Goal: Information Seeking & Learning: Check status

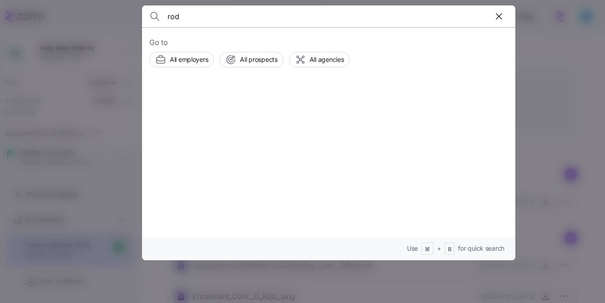
scroll to position [92, 0]
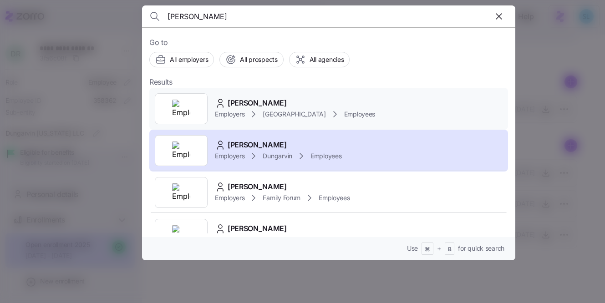
type input "roderick"
click at [263, 92] on div "Roderick Jackson Employers Avondale House Employees" at bounding box center [328, 109] width 359 height 42
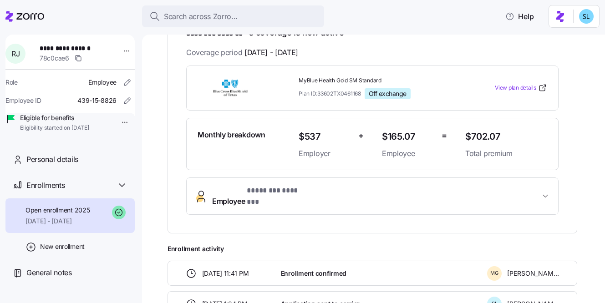
click at [350, 193] on span "Employee * ******** ******* *" at bounding box center [376, 196] width 328 height 22
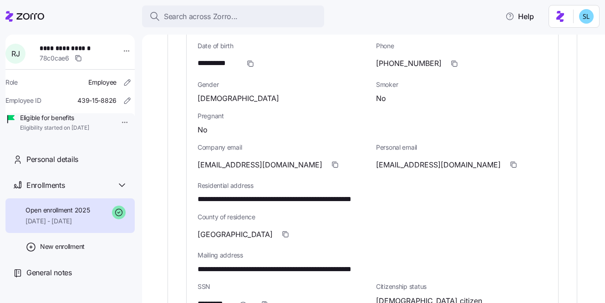
scroll to position [408, 0]
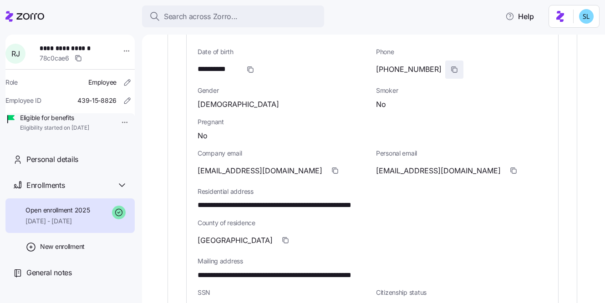
click at [451, 66] on icon "button" at bounding box center [454, 69] width 7 height 7
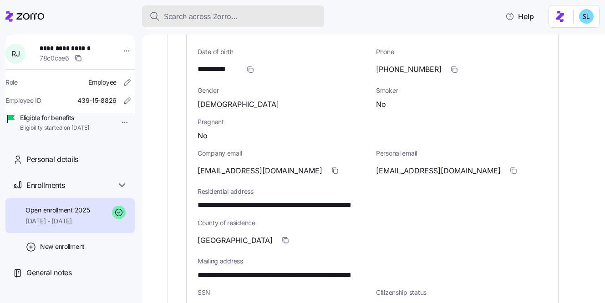
click at [175, 19] on span "Search across Zorro..." at bounding box center [201, 16] width 74 height 11
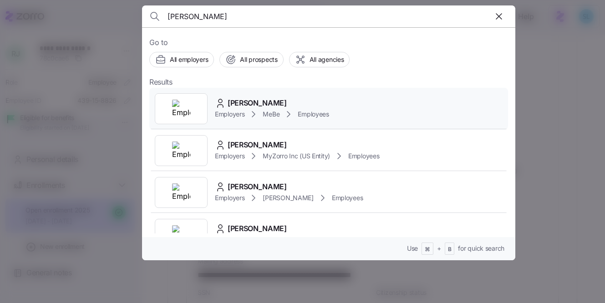
type input "Benjamin Lopez"
click at [271, 104] on span "Benjamin Lopez" at bounding box center [257, 102] width 59 height 11
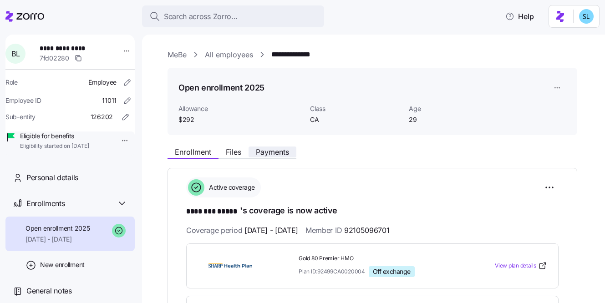
click at [277, 148] on span "Payments" at bounding box center [272, 151] width 33 height 7
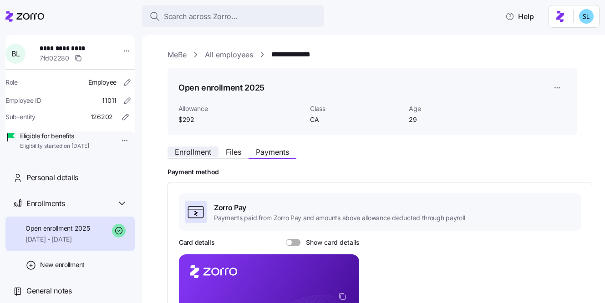
click at [193, 148] on span "Enrollment" at bounding box center [193, 151] width 36 height 7
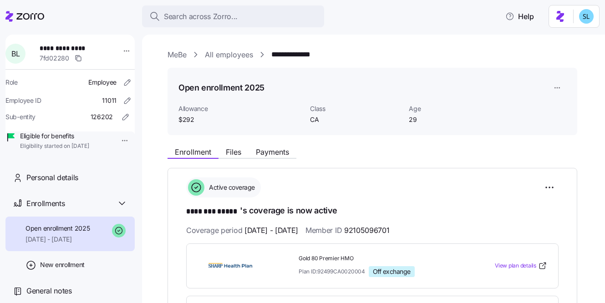
click at [380, 225] on span "92105096701" at bounding box center [366, 230] width 45 height 11
copy span "92105096701"
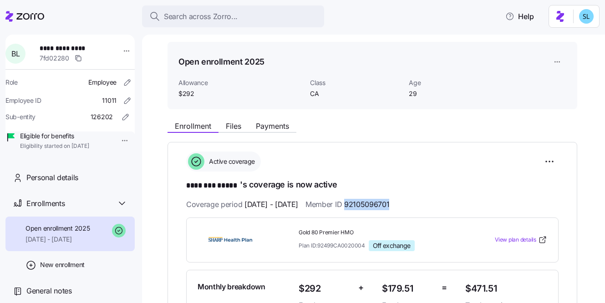
scroll to position [79, 0]
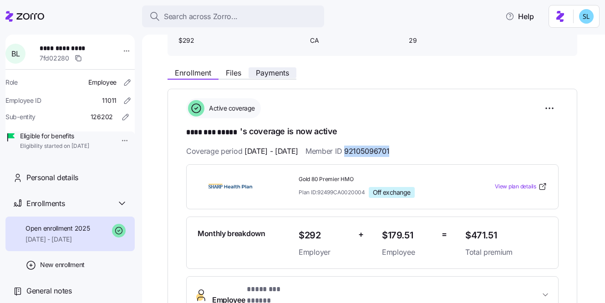
click at [284, 73] on span "Payments" at bounding box center [272, 72] width 33 height 7
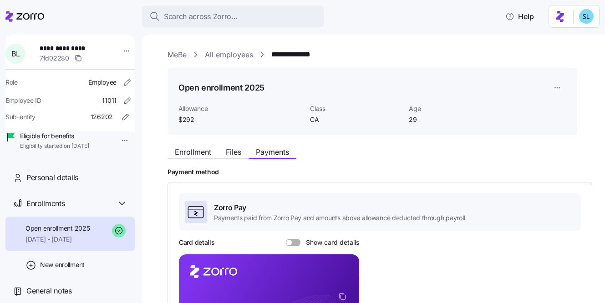
click at [328, 240] on span "Show card details" at bounding box center [330, 242] width 59 height 7
click at [286, 239] on input "Show card details" at bounding box center [286, 239] width 0 height 0
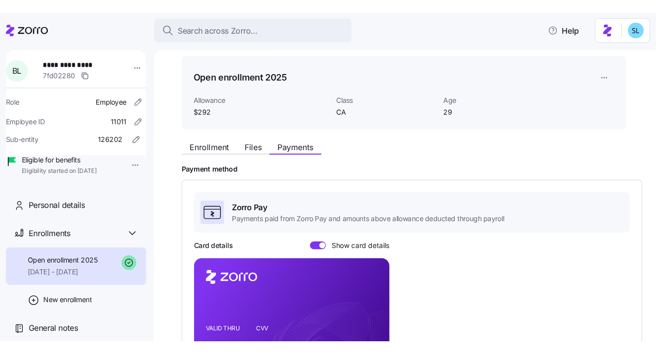
scroll to position [79, 0]
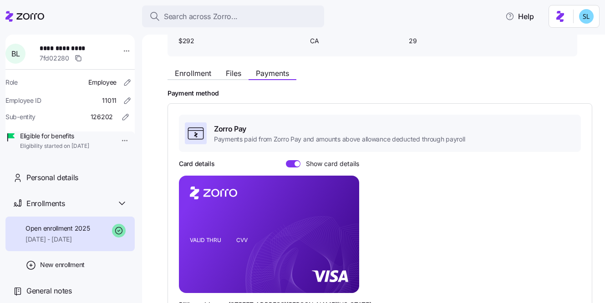
click at [283, 220] on rect at bounding box center [269, 234] width 180 height 117
click at [206, 218] on icon "VALID THRU CVV" at bounding box center [269, 234] width 180 height 117
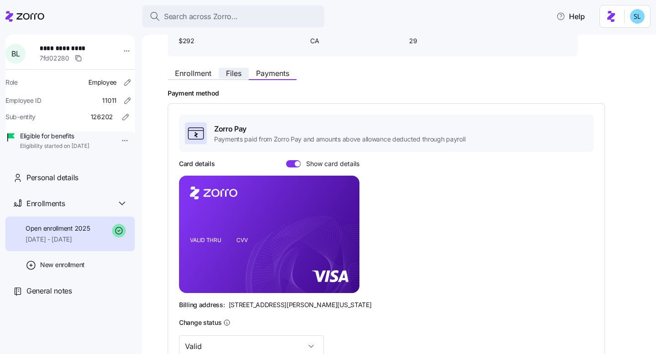
click at [240, 77] on span "Files" at bounding box center [233, 73] width 15 height 7
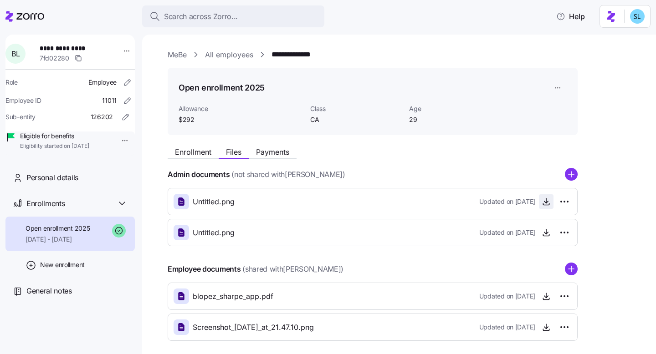
click at [547, 208] on span "button" at bounding box center [546, 202] width 14 height 14
click at [545, 204] on icon "button" at bounding box center [545, 201] width 9 height 9
click at [573, 271] on circle "add icon" at bounding box center [571, 270] width 12 height 12
click at [199, 151] on span "Enrollment" at bounding box center [193, 151] width 36 height 7
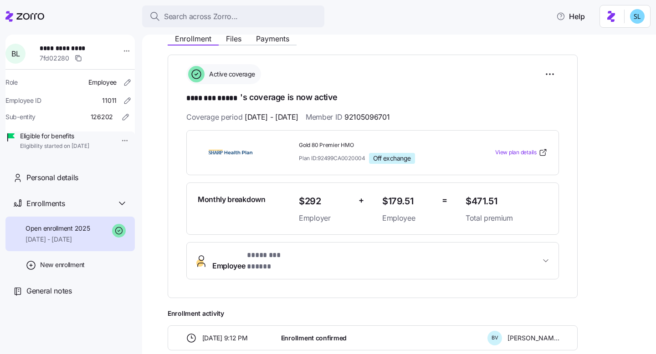
scroll to position [180, 0]
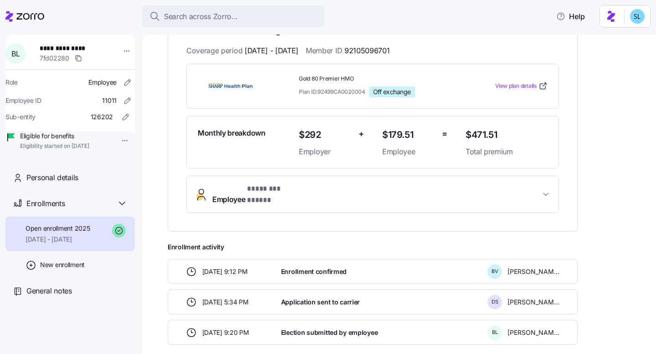
click at [362, 196] on button "Employee * ******** ***** *" at bounding box center [373, 194] width 372 height 36
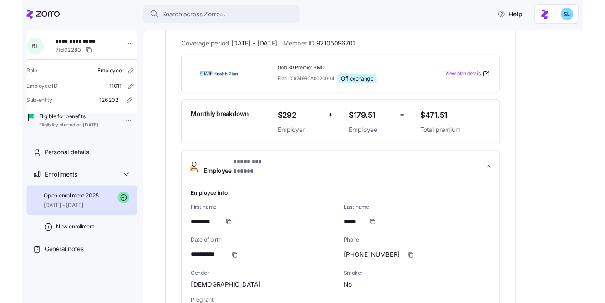
scroll to position [262, 0]
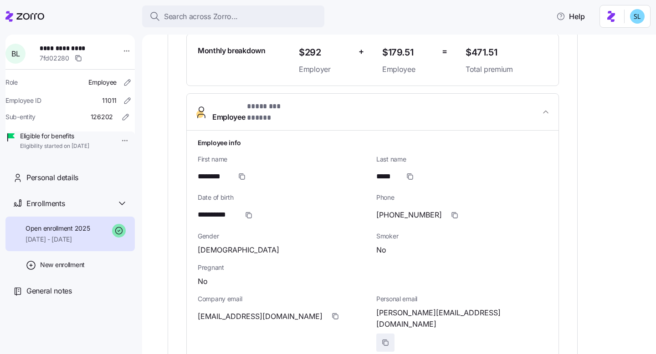
click at [389, 303] on icon "button" at bounding box center [385, 342] width 7 height 7
click at [327, 303] on span "button" at bounding box center [335, 316] width 17 height 17
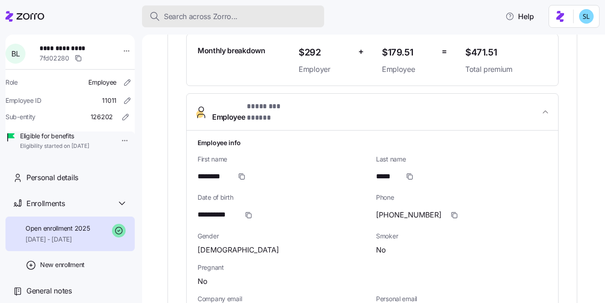
click at [292, 20] on div "Search across Zorro..." at bounding box center [233, 16] width 168 height 11
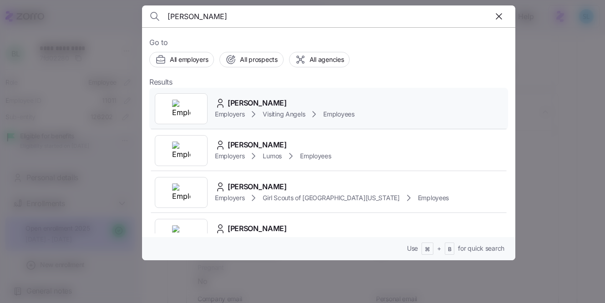
type input "Delenn Rivera"
click at [311, 92] on div "Delenn Rivera Employers Visiting Angels Employees" at bounding box center [328, 109] width 359 height 42
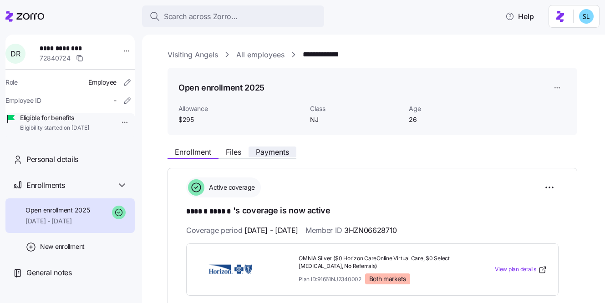
click at [261, 148] on span "Payments" at bounding box center [272, 151] width 33 height 7
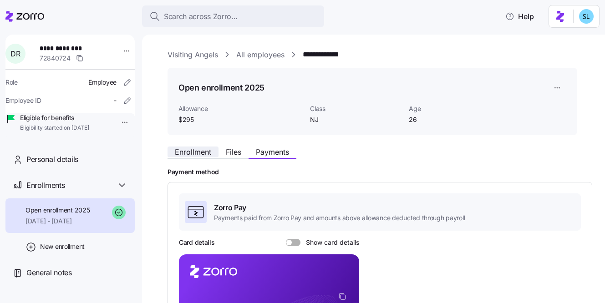
click at [196, 155] on span "Enrollment" at bounding box center [193, 151] width 36 height 7
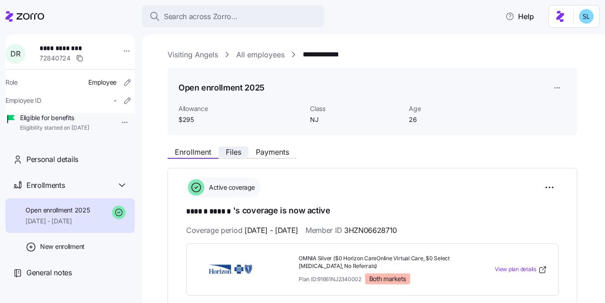
click at [224, 150] on button "Files" at bounding box center [234, 152] width 30 height 11
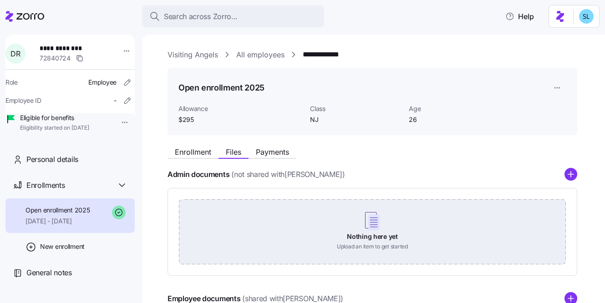
scroll to position [153, 0]
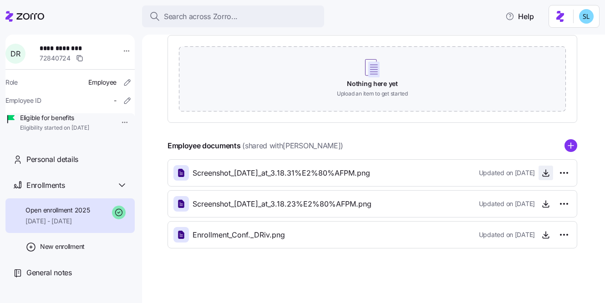
click at [545, 175] on icon "button" at bounding box center [545, 173] width 9 height 9
click at [542, 199] on span "button" at bounding box center [546, 204] width 14 height 14
click at [545, 205] on icon "button" at bounding box center [545, 203] width 9 height 9
click at [548, 233] on icon "button" at bounding box center [545, 234] width 9 height 9
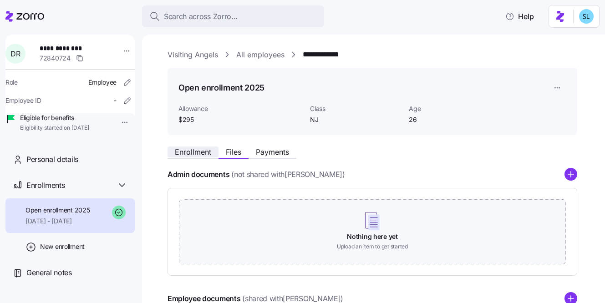
click at [182, 148] on span "Enrollment" at bounding box center [193, 151] width 36 height 7
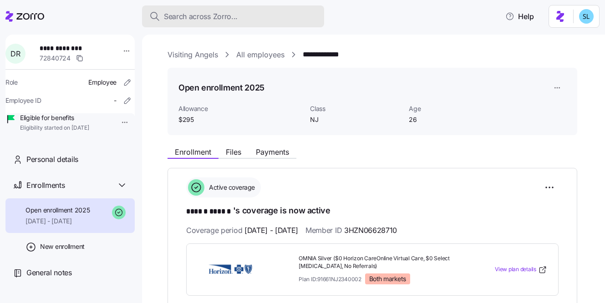
click at [231, 21] on span "Search across Zorro..." at bounding box center [201, 16] width 74 height 11
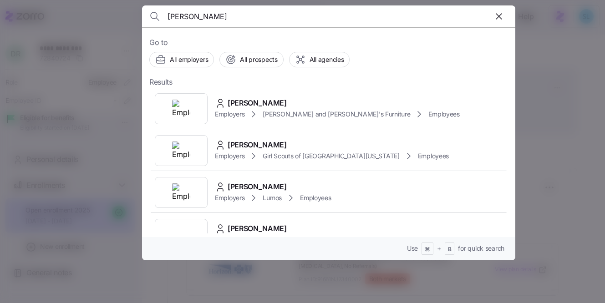
type input "gibney"
click at [260, 85] on div "Go to All employers All prospects All agencies Results KELLY GIBNEY Employers B…" at bounding box center [328, 143] width 373 height 233
click at [260, 89] on div "KELLY GIBNEY Employers Bernie and Phyl's Furniture Employees" at bounding box center [328, 109] width 359 height 42
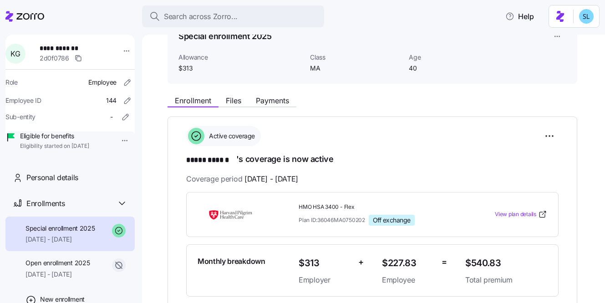
scroll to position [51, 0]
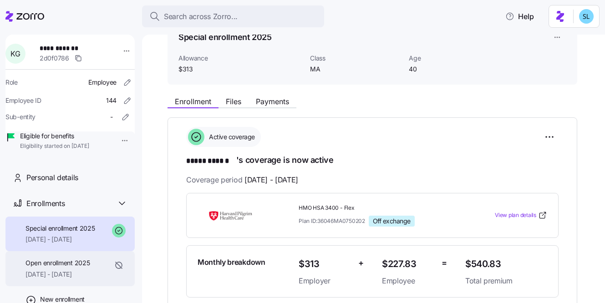
click at [90, 268] on span "Open enrollment 2025" at bounding box center [58, 263] width 64 height 9
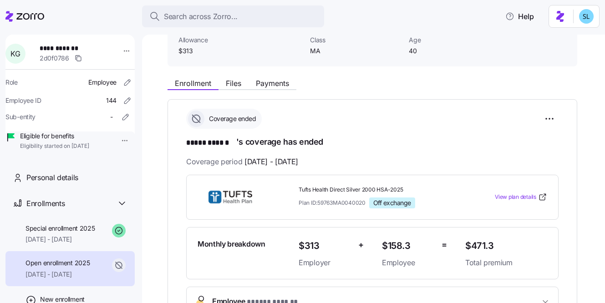
scroll to position [77, 0]
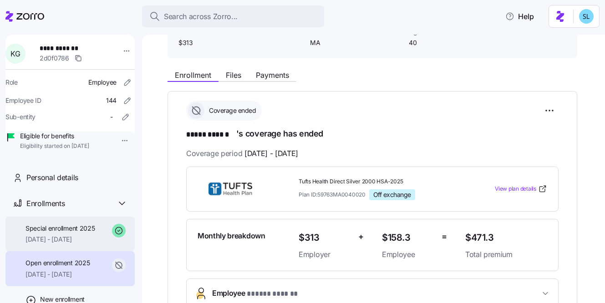
click at [39, 244] on span "10/01/2025 - 12/31/2025" at bounding box center [61, 239] width 70 height 9
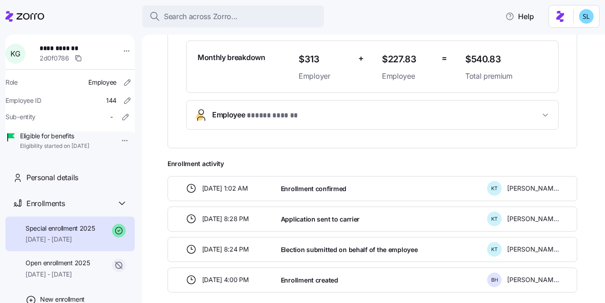
scroll to position [73, 0]
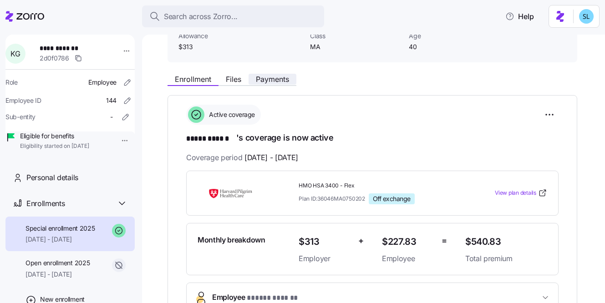
click at [276, 79] on span "Payments" at bounding box center [272, 79] width 33 height 7
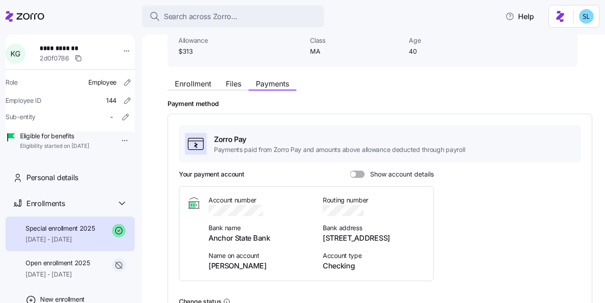
scroll to position [198, 0]
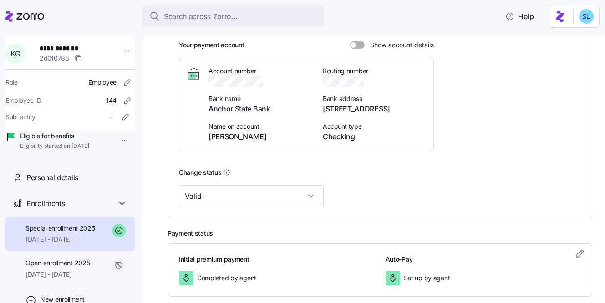
click at [358, 43] on span at bounding box center [360, 44] width 9 height 7
click at [350, 41] on input "Show account details" at bounding box center [350, 41] width 0 height 0
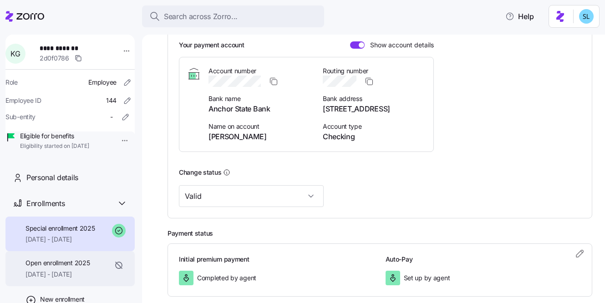
click at [67, 268] on span "Open enrollment 2025" at bounding box center [58, 263] width 64 height 9
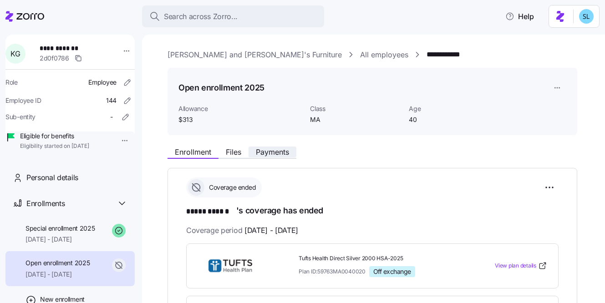
click at [279, 156] on span "Payments" at bounding box center [272, 151] width 33 height 7
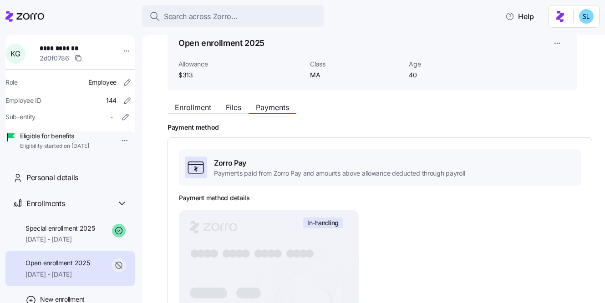
scroll to position [47, 0]
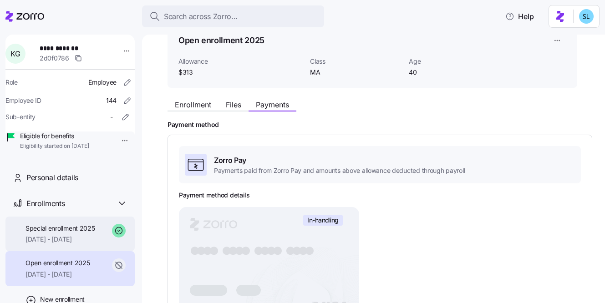
click at [67, 244] on span "10/01/2025 - 12/31/2025" at bounding box center [61, 239] width 70 height 9
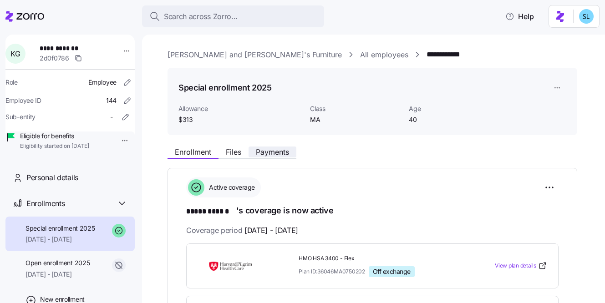
click at [263, 157] on button "Payments" at bounding box center [273, 152] width 48 height 11
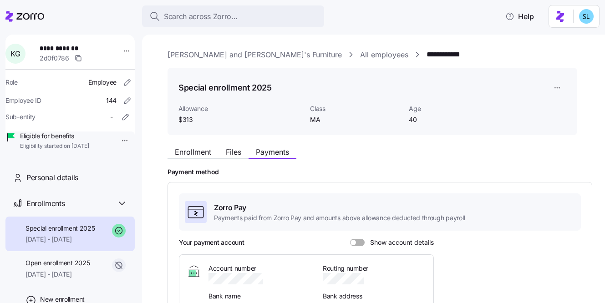
scroll to position [71, 0]
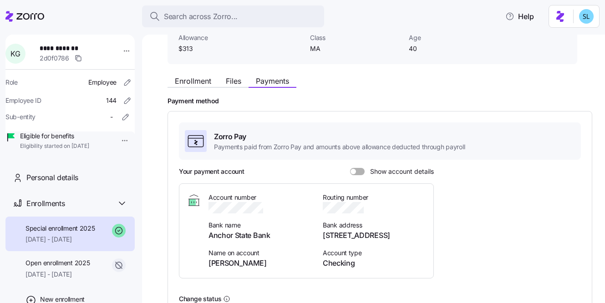
click at [356, 168] on span at bounding box center [360, 171] width 9 height 7
click at [350, 168] on input "Show account details" at bounding box center [350, 168] width 0 height 0
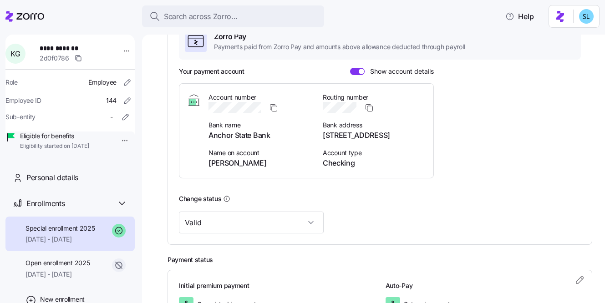
scroll to position [54, 0]
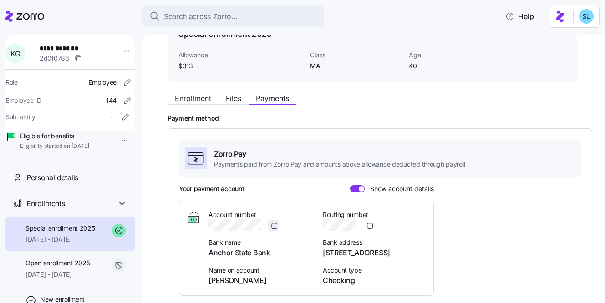
click at [276, 225] on icon "button" at bounding box center [273, 225] width 9 height 9
click at [372, 229] on icon "button" at bounding box center [369, 225] width 9 height 9
click at [253, 282] on span "KELLY GIBNEY" at bounding box center [260, 280] width 103 height 11
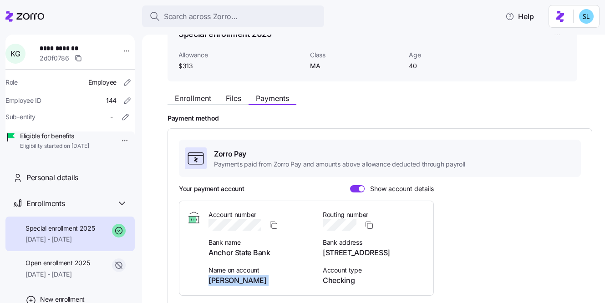
copy span "KELLY GIBNEY"
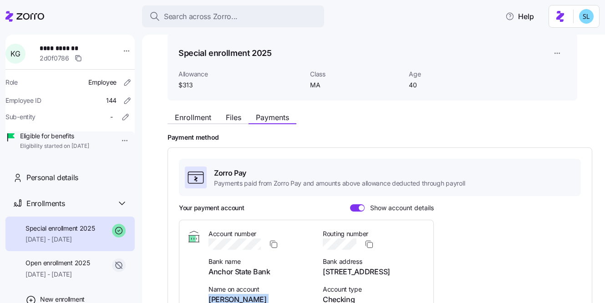
scroll to position [0, 0]
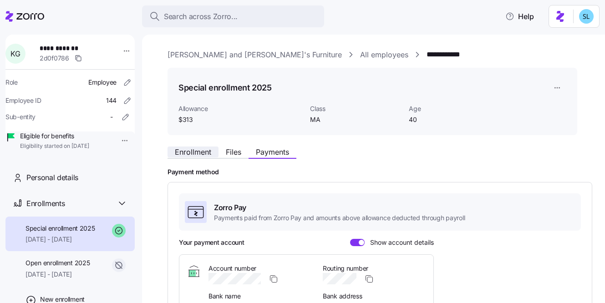
click at [198, 154] on span "Enrollment" at bounding box center [193, 151] width 36 height 7
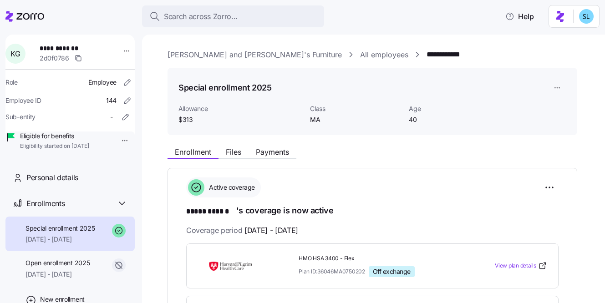
scroll to position [167, 0]
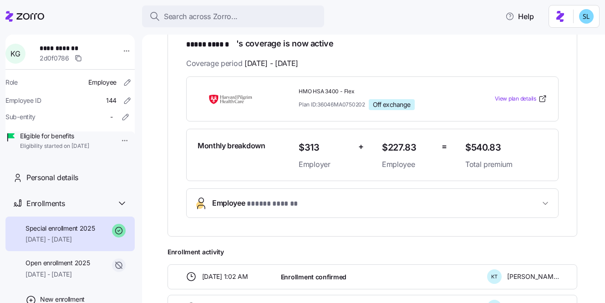
click at [494, 145] on span "$540.83" at bounding box center [506, 147] width 82 height 15
copy span "540.83"
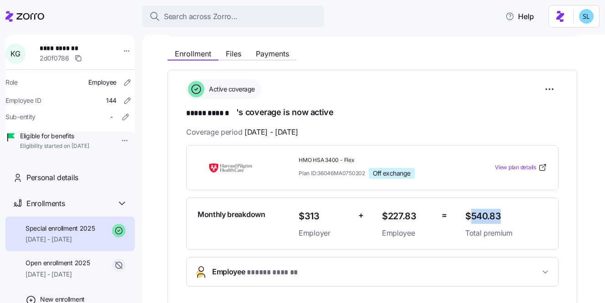
scroll to position [74, 0]
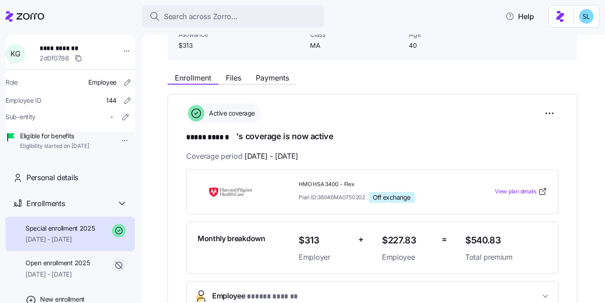
click at [239, 84] on div "Enrollment Files Payments" at bounding box center [232, 79] width 129 height 11
click at [238, 79] on span "Files" at bounding box center [233, 77] width 15 height 7
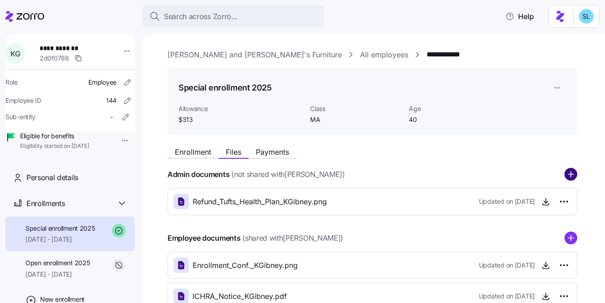
click at [567, 176] on circle "add icon" at bounding box center [571, 175] width 12 height 12
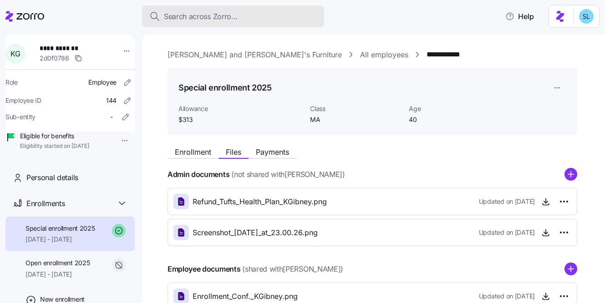
click at [261, 8] on button "Search across Zorro..." at bounding box center [233, 16] width 182 height 22
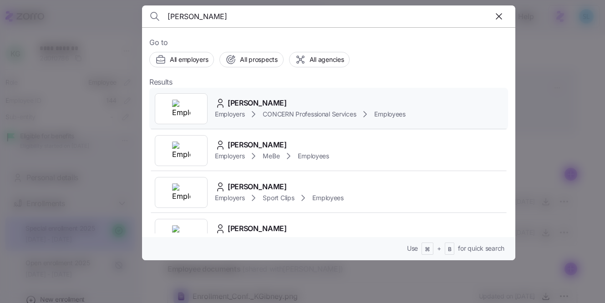
type input "ABIGAIL LOUGHER"
click at [308, 98] on div "Abigail Lougher" at bounding box center [310, 102] width 191 height 11
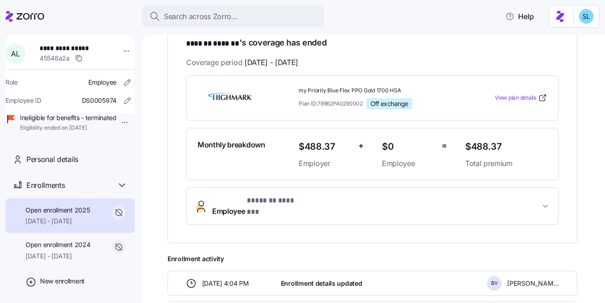
scroll to position [168, 0]
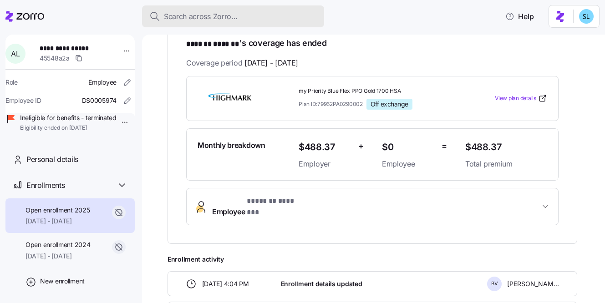
click at [198, 12] on span "Search across Zorro..." at bounding box center [201, 16] width 74 height 11
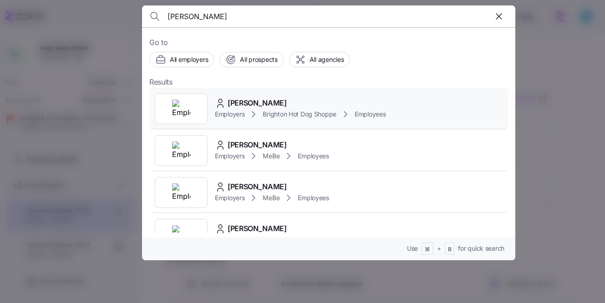
type input "ALYSSA RENZO"
click at [279, 102] on div "Alyssa Renzo" at bounding box center [300, 102] width 171 height 11
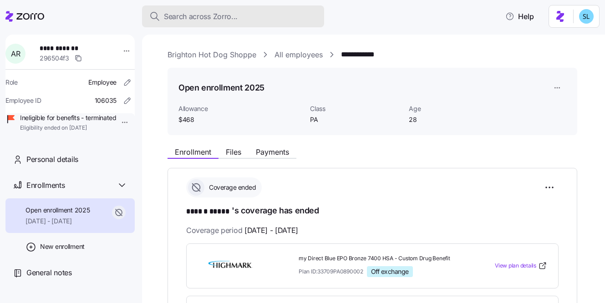
click at [168, 19] on span "Search across Zorro..." at bounding box center [201, 16] width 74 height 11
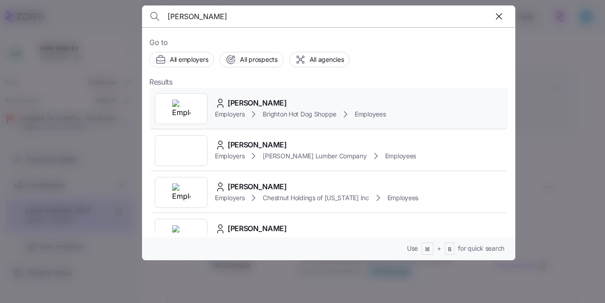
type input "JOY WISENER"
click at [311, 101] on div "Joy Wisener" at bounding box center [300, 102] width 171 height 11
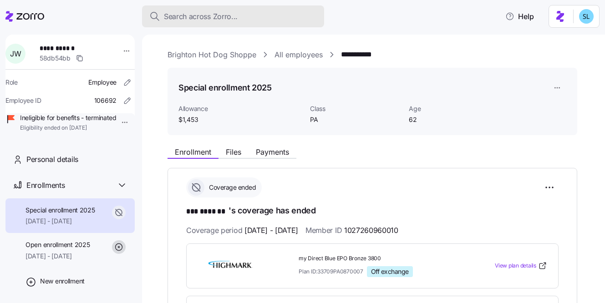
click at [211, 21] on span "Search across Zorro..." at bounding box center [201, 16] width 74 height 11
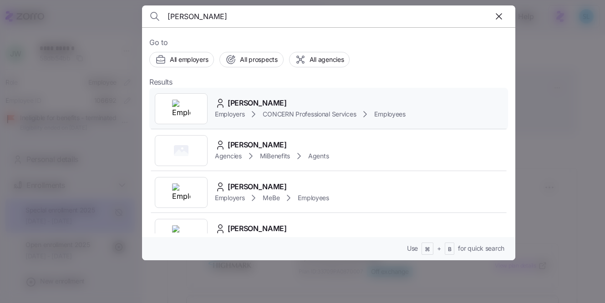
type input "NICOLE RUELA"
click at [261, 95] on div "Nicole Ruela Employers CONCERN Professional Services Employees" at bounding box center [328, 109] width 359 height 42
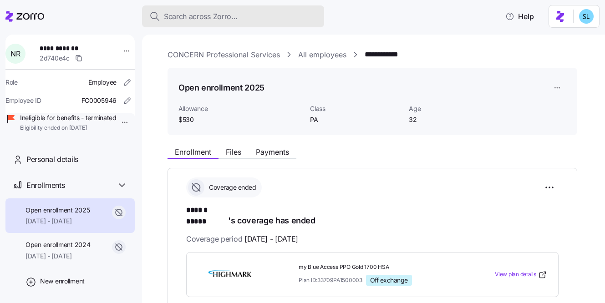
click at [204, 19] on span "Search across Zorro..." at bounding box center [201, 16] width 74 height 11
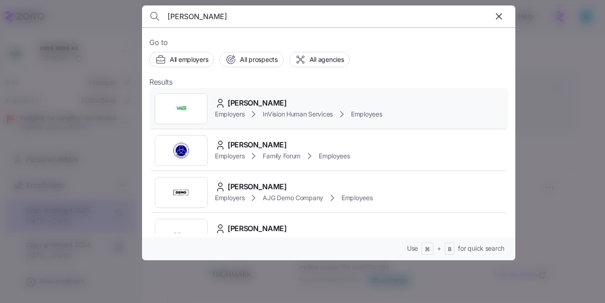
type input "rebecca ta"
click at [260, 93] on div "Rebecca Tarr Employers InVision Human Services Employees" at bounding box center [328, 109] width 359 height 42
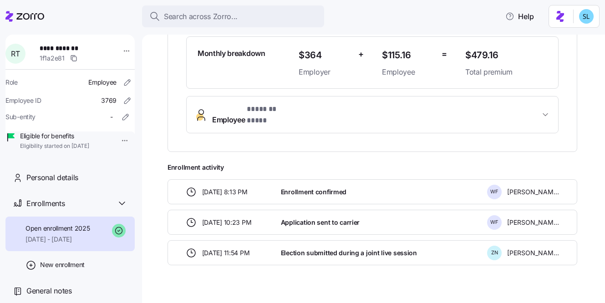
scroll to position [268, 0]
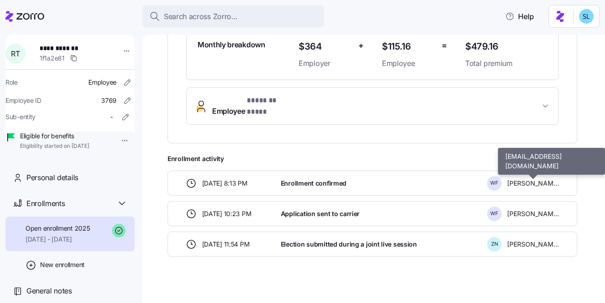
click at [528, 179] on span "William Freyvogel" at bounding box center [533, 183] width 52 height 9
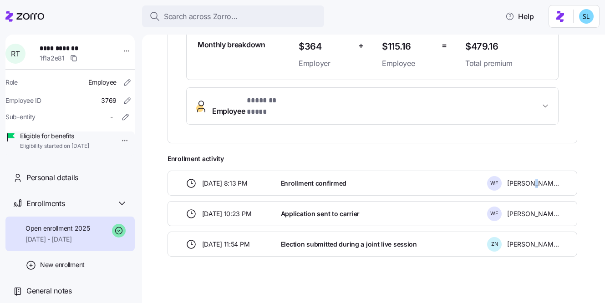
click at [528, 179] on span "William Freyvogel" at bounding box center [533, 183] width 52 height 9
copy div "William Freyvogel"
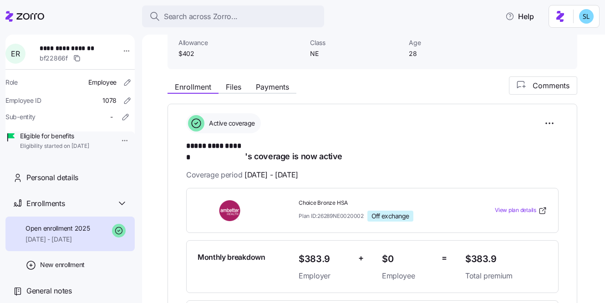
scroll to position [67, 0]
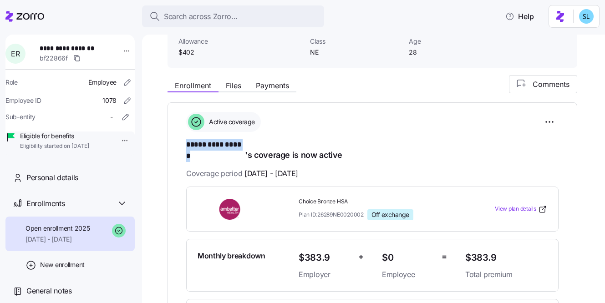
drag, startPoint x: 187, startPoint y: 144, endPoint x: 244, endPoint y: 144, distance: 56.5
click at [244, 144] on span "**********" at bounding box center [215, 144] width 59 height 11
copy span "**********"
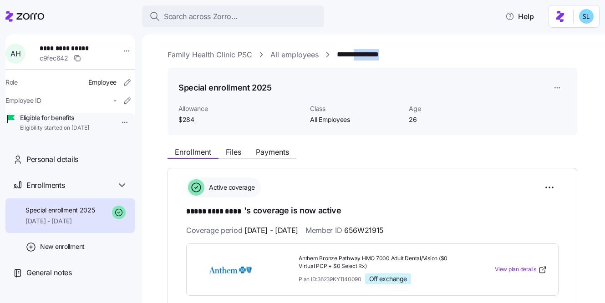
drag, startPoint x: 402, startPoint y: 55, endPoint x: 363, endPoint y: 52, distance: 39.7
click at [363, 52] on div "**********" at bounding box center [380, 54] width 425 height 11
copy link "*********"
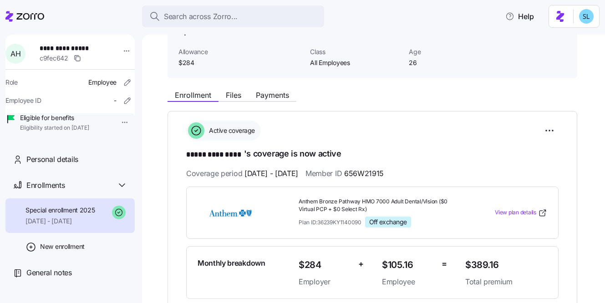
scroll to position [80, 0]
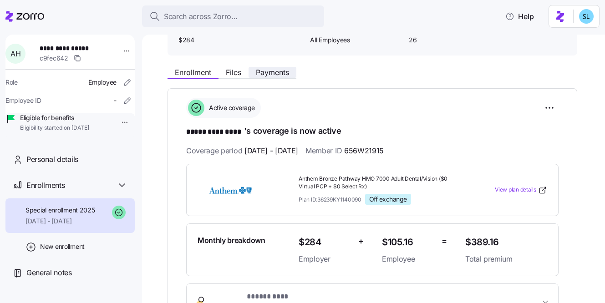
click at [277, 76] on span "Payments" at bounding box center [272, 72] width 33 height 7
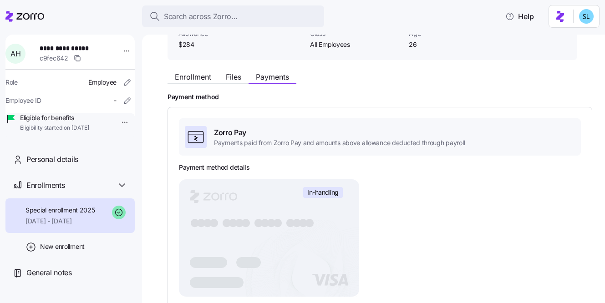
scroll to position [155, 0]
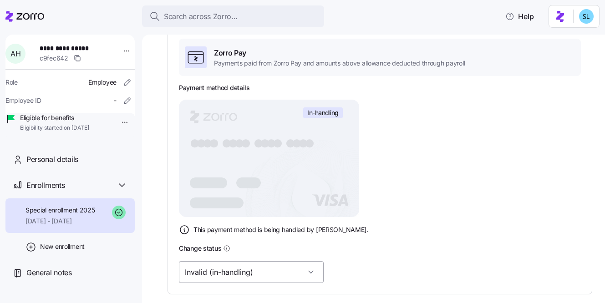
click at [223, 270] on input "Invalid (in-handling)" at bounding box center [251, 272] width 145 height 22
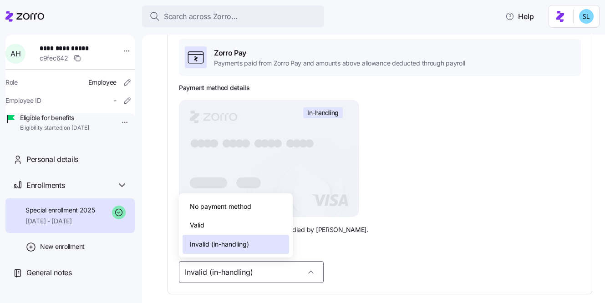
click at [219, 227] on div "Valid" at bounding box center [236, 225] width 107 height 19
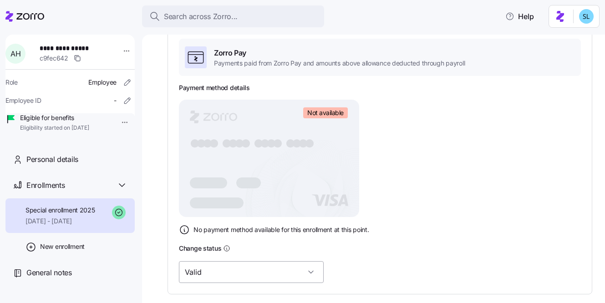
click at [276, 278] on input "Valid" at bounding box center [251, 272] width 145 height 22
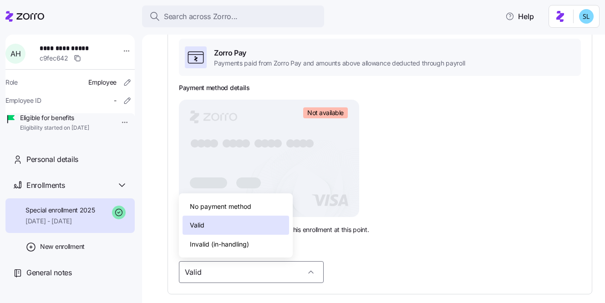
click at [261, 249] on div "Invalid (in-handling)" at bounding box center [236, 244] width 107 height 19
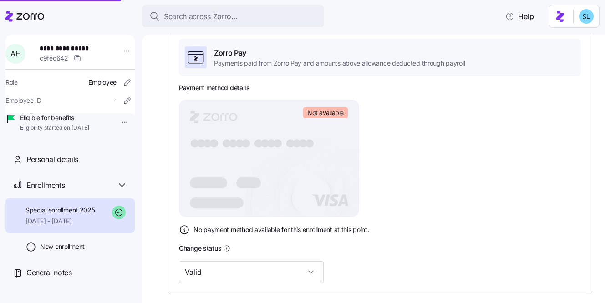
type input "Invalid (in-handling)"
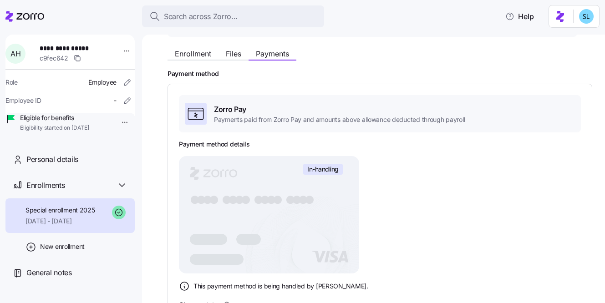
scroll to position [98, 0]
click at [202, 60] on div "Enrollment Files Payments" at bounding box center [232, 55] width 129 height 11
click at [203, 55] on span "Enrollment" at bounding box center [193, 54] width 36 height 7
